Goal: Task Accomplishment & Management: Use online tool/utility

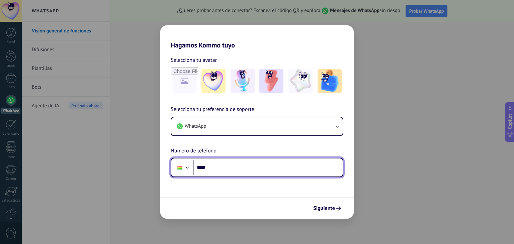
click at [305, 169] on input "****" at bounding box center [268, 167] width 149 height 15
click at [259, 164] on input "****" at bounding box center [268, 167] width 149 height 15
type input "**********"
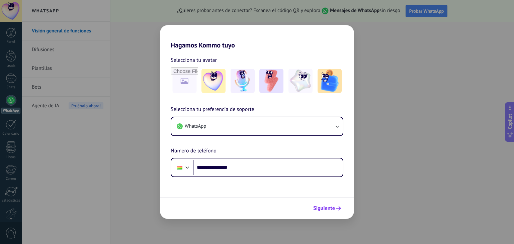
click at [330, 208] on span "Siguiente" at bounding box center [324, 208] width 22 height 5
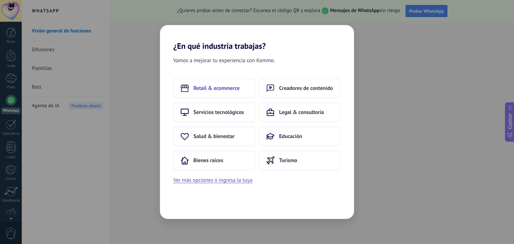
click at [243, 90] on button "Retail & ecommerce" at bounding box center [214, 88] width 82 height 20
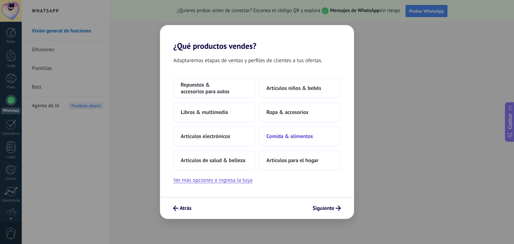
click at [284, 130] on button "Comida & alimentos" at bounding box center [300, 137] width 82 height 20
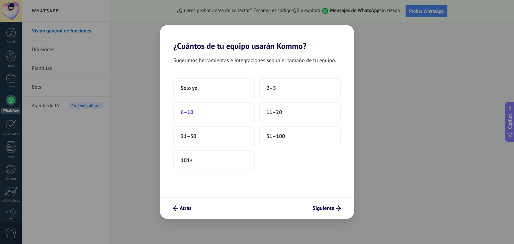
click at [218, 108] on button "6–10" at bounding box center [214, 112] width 82 height 20
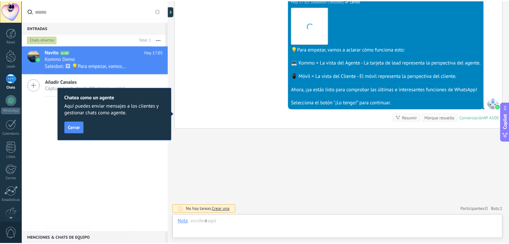
scroll to position [10, 0]
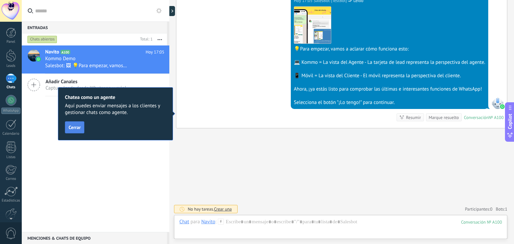
click at [70, 125] on span "Cerrar" at bounding box center [75, 127] width 12 height 5
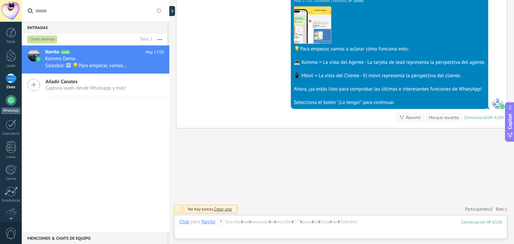
click at [9, 103] on div at bounding box center [11, 100] width 11 height 11
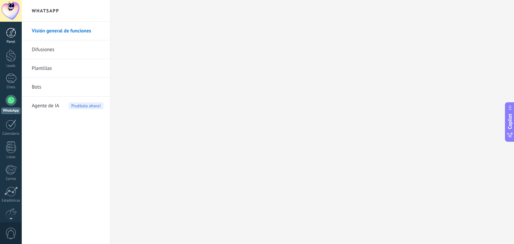
click at [4, 33] on link "Panel" at bounding box center [11, 36] width 22 height 16
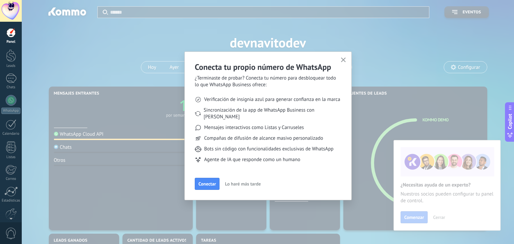
click at [251, 182] on span "Lo haré más tarde" at bounding box center [243, 184] width 36 height 5
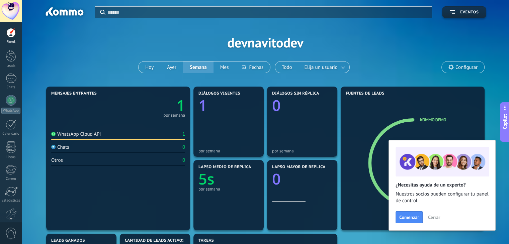
click at [171, 105] on icon "1" at bounding box center [151, 103] width 67 height 15
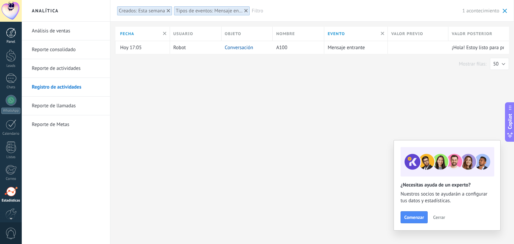
click at [12, 33] on div at bounding box center [11, 33] width 10 height 10
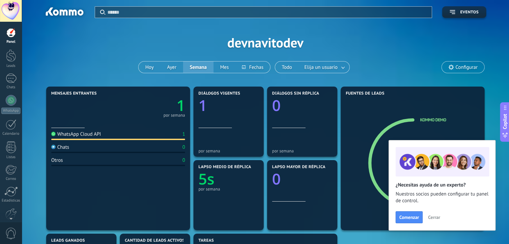
click at [92, 134] on div "WhatsApp Cloud API" at bounding box center [76, 134] width 50 height 6
click at [430, 219] on span "Cerrar" at bounding box center [434, 217] width 12 height 5
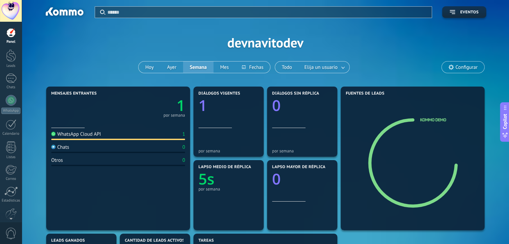
click at [469, 58] on div "Aplicar Eventos devnavitodev [DATE] [DATE] Semana Mes Todo Elija un usuario Con…" at bounding box center [266, 42] width 468 height 85
click at [458, 65] on span "Configurar" at bounding box center [467, 68] width 22 height 6
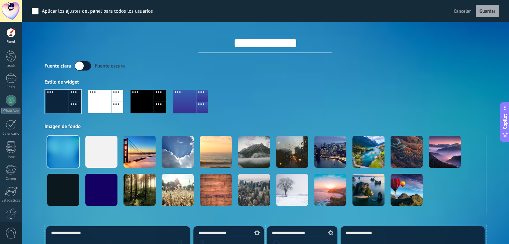
click at [83, 64] on label at bounding box center [83, 65] width 16 height 9
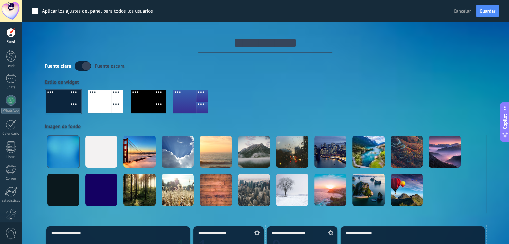
click at [284, 82] on div "Estilo de widget" at bounding box center [266, 82] width 442 height 6
click at [486, 14] on button "Guardar" at bounding box center [487, 11] width 23 height 13
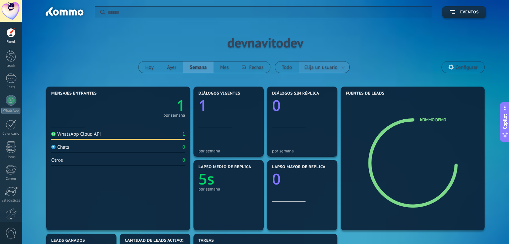
click at [333, 66] on span "Elija un usuario" at bounding box center [321, 67] width 36 height 9
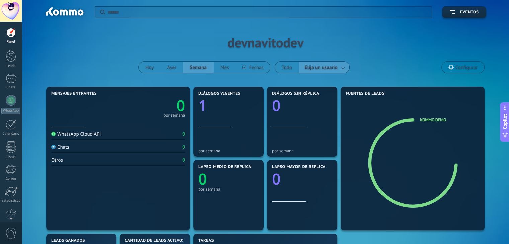
click at [347, 66] on link at bounding box center [344, 67] width 12 height 11
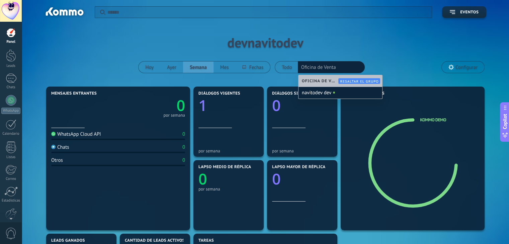
click at [397, 48] on div "Aplicar Eventos devnavitodev [DATE] [DATE] Semana Mes Todo Elija un usuario Ofi…" at bounding box center [266, 42] width 468 height 85
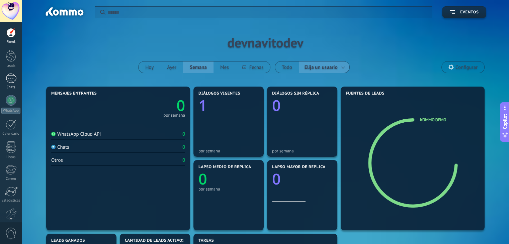
click at [15, 83] on link "1 Chats" at bounding box center [11, 82] width 22 height 16
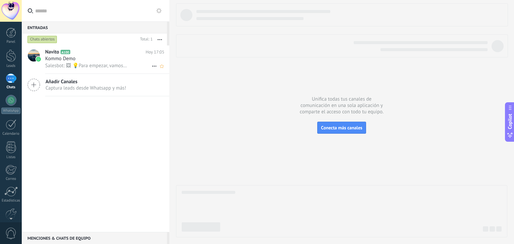
click at [90, 61] on div "Kommo Demo" at bounding box center [104, 59] width 119 height 7
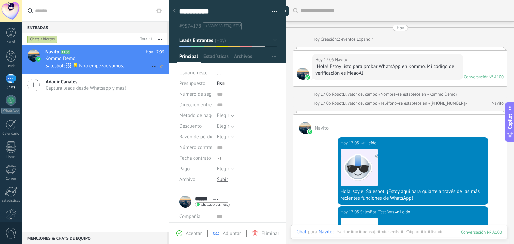
scroll to position [160, 0]
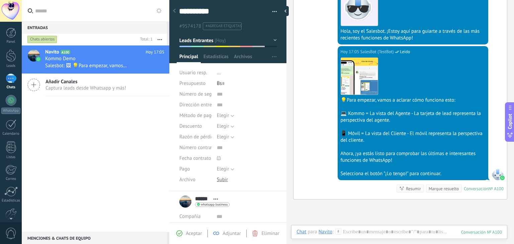
click at [233, 88] on div "Bs 0" at bounding box center [247, 83] width 60 height 11
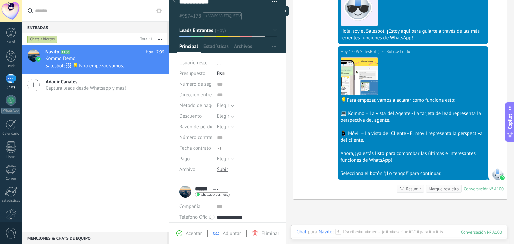
scroll to position [0, 0]
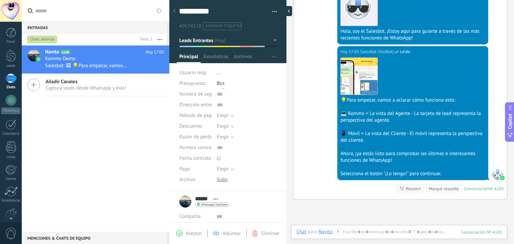
click at [288, 12] on div at bounding box center [287, 11] width 10 height 10
type textarea "**********"
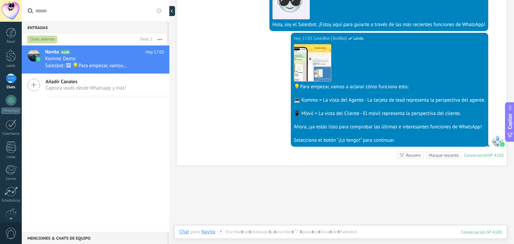
scroll to position [6, 0]
click at [158, 6] on input "text" at bounding box center [99, 10] width 129 height 21
click at [159, 10] on icon at bounding box center [158, 10] width 5 height 5
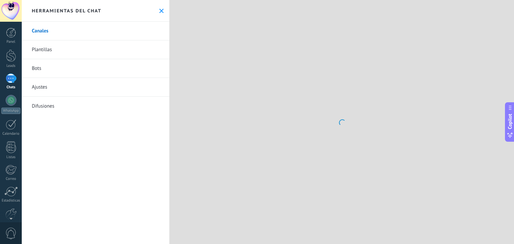
click at [159, 10] on use at bounding box center [161, 11] width 4 height 4
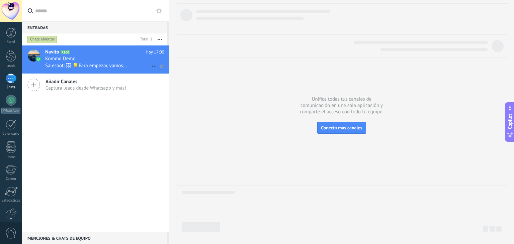
click at [121, 59] on div "Kommo Demo" at bounding box center [104, 59] width 119 height 7
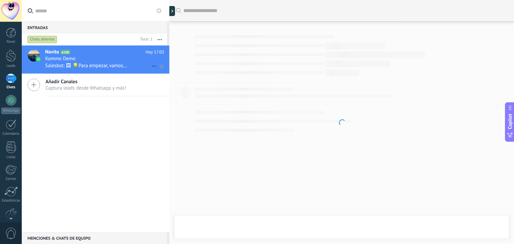
click at [150, 68] on icon at bounding box center [154, 66] width 8 height 8
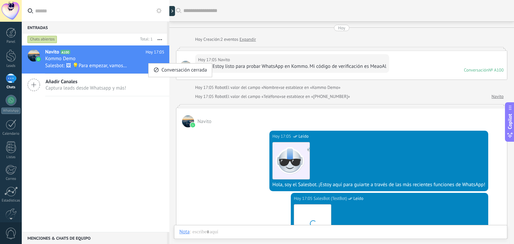
scroll to position [137, 0]
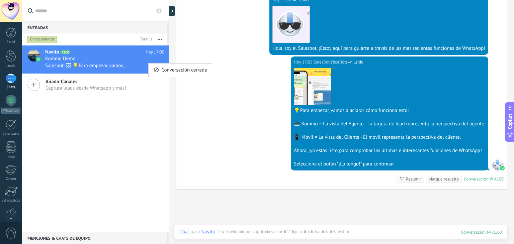
click at [129, 57] on div at bounding box center [257, 122] width 514 height 244
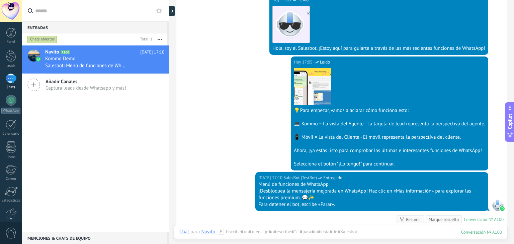
scroll to position [179, 0]
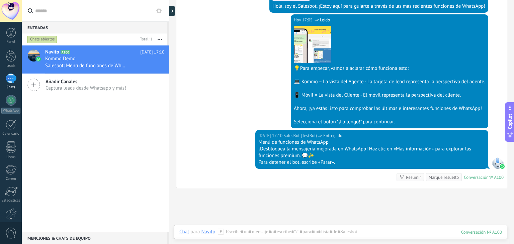
click at [341, 191] on div "Buscar Carga más [DATE] [DATE] Creación: 2 eventos Expandir [DATE] 17:05 Navito…" at bounding box center [341, 63] width 345 height 484
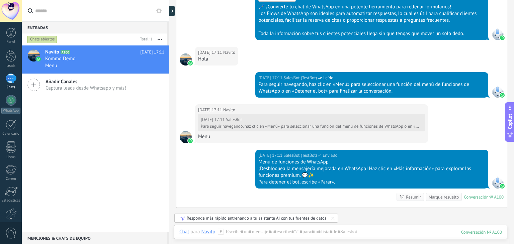
scroll to position [513, 0]
